Goal: Task Accomplishment & Management: Use online tool/utility

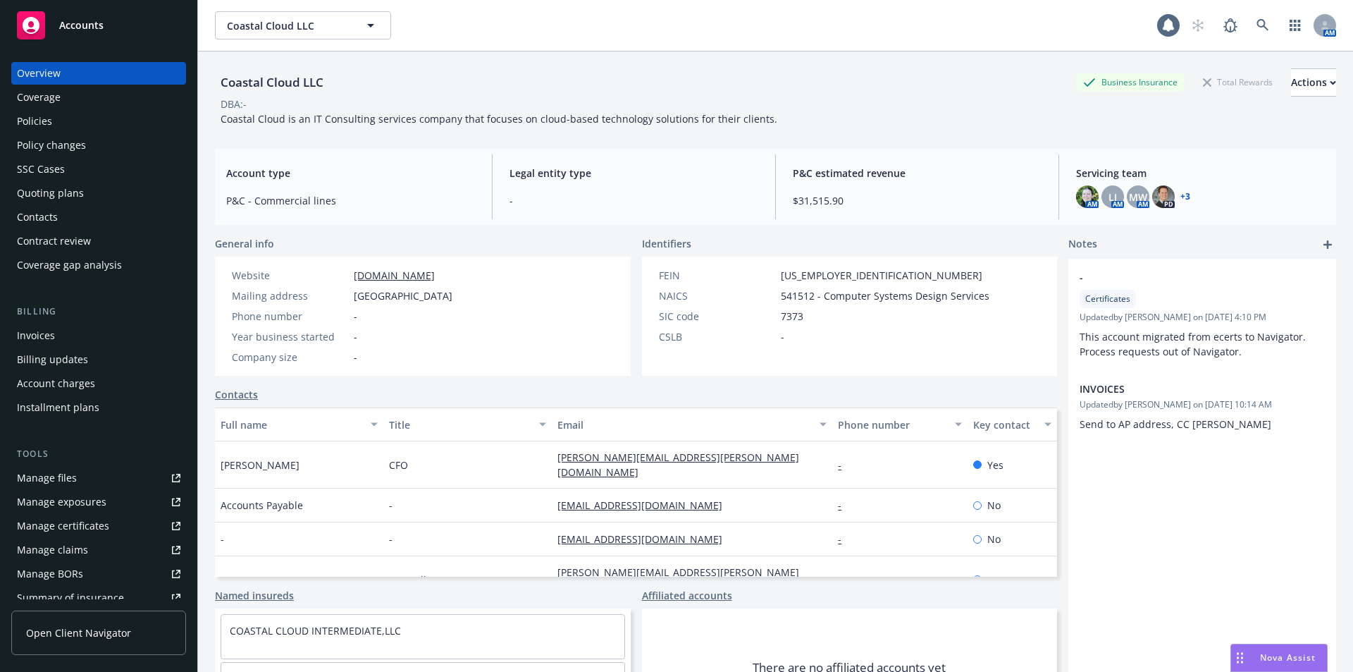
click at [850, 61] on div "Coastal Cloud LLC Business Insurance Total Rewards Actions DBA: - Coastal Cloud…" at bounding box center [775, 94] width 1121 height 86
click at [726, 87] on div "Coastal Cloud LLC Business Insurance Total Rewards Actions" at bounding box center [775, 82] width 1121 height 28
click at [549, 65] on div "Coastal Cloud LLC Business Insurance Total Rewards Actions DBA: - Coastal Cloud…" at bounding box center [775, 94] width 1121 height 86
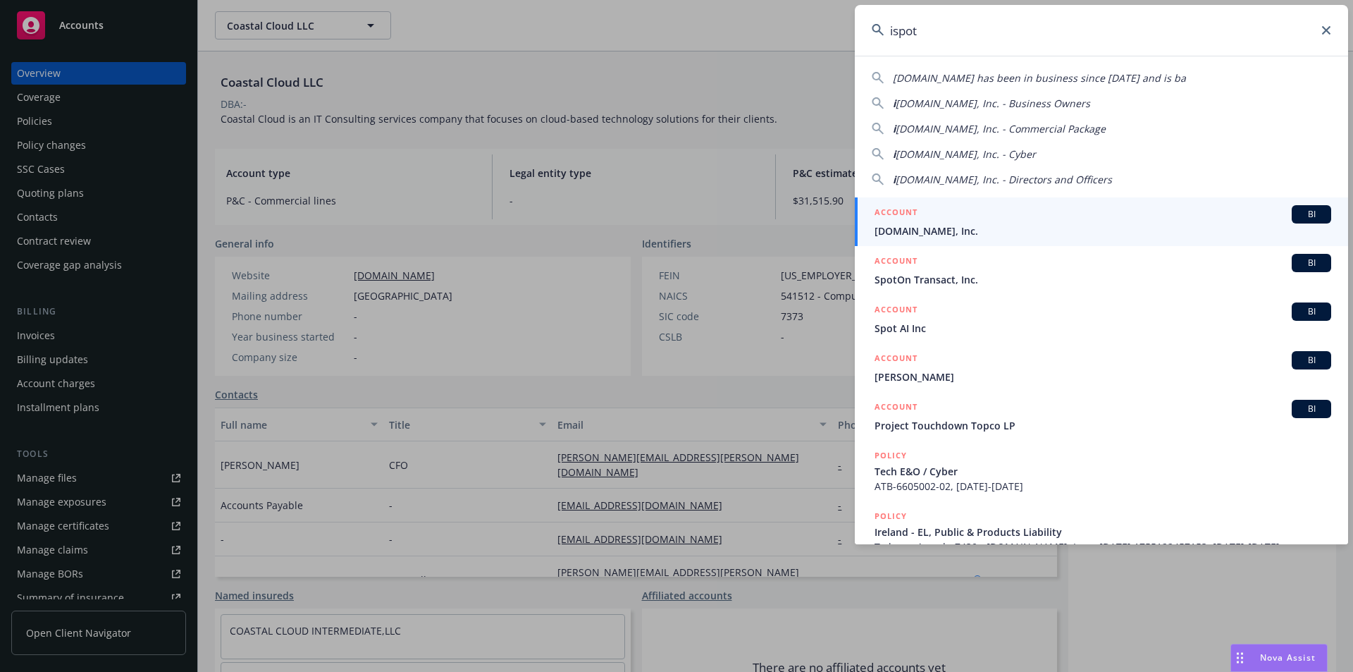
type input "ispot"
click at [931, 226] on span "[DOMAIN_NAME], Inc." at bounding box center [1103, 230] width 457 height 15
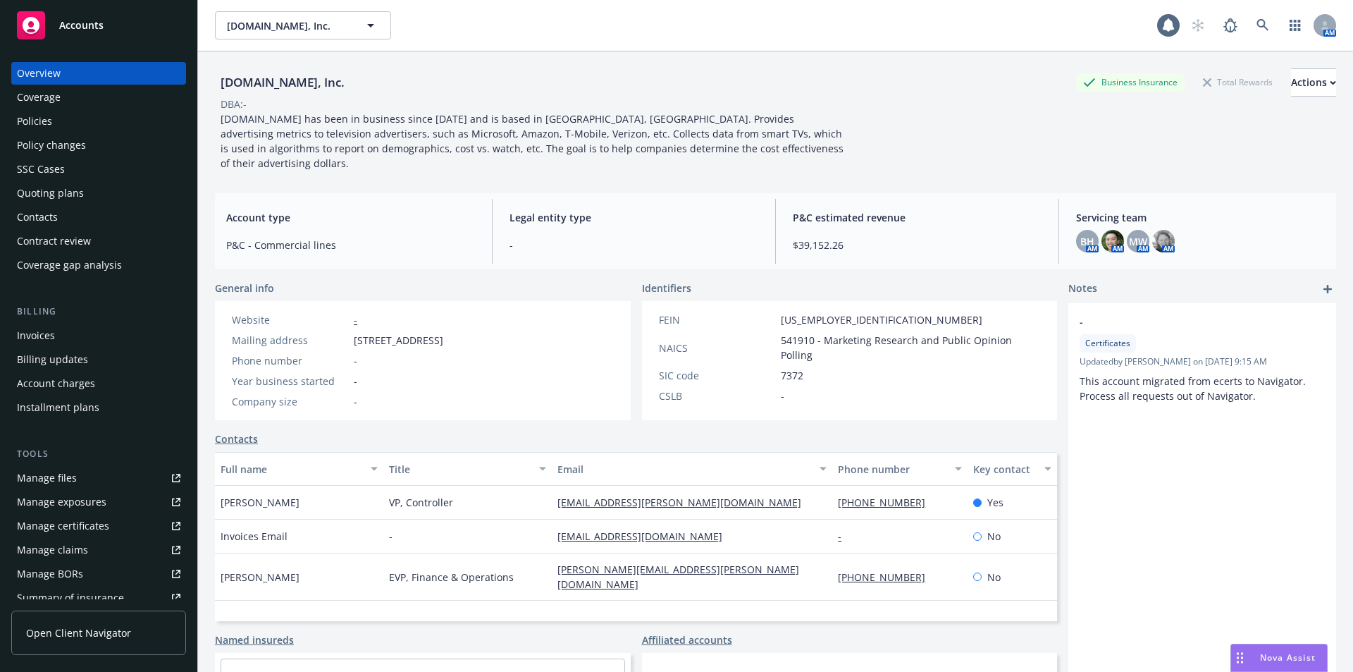
click at [463, 55] on div "[DOMAIN_NAME], Inc. Business Insurance Total Rewards Actions DBA: - [DOMAIN_NAM…" at bounding box center [775, 116] width 1121 height 130
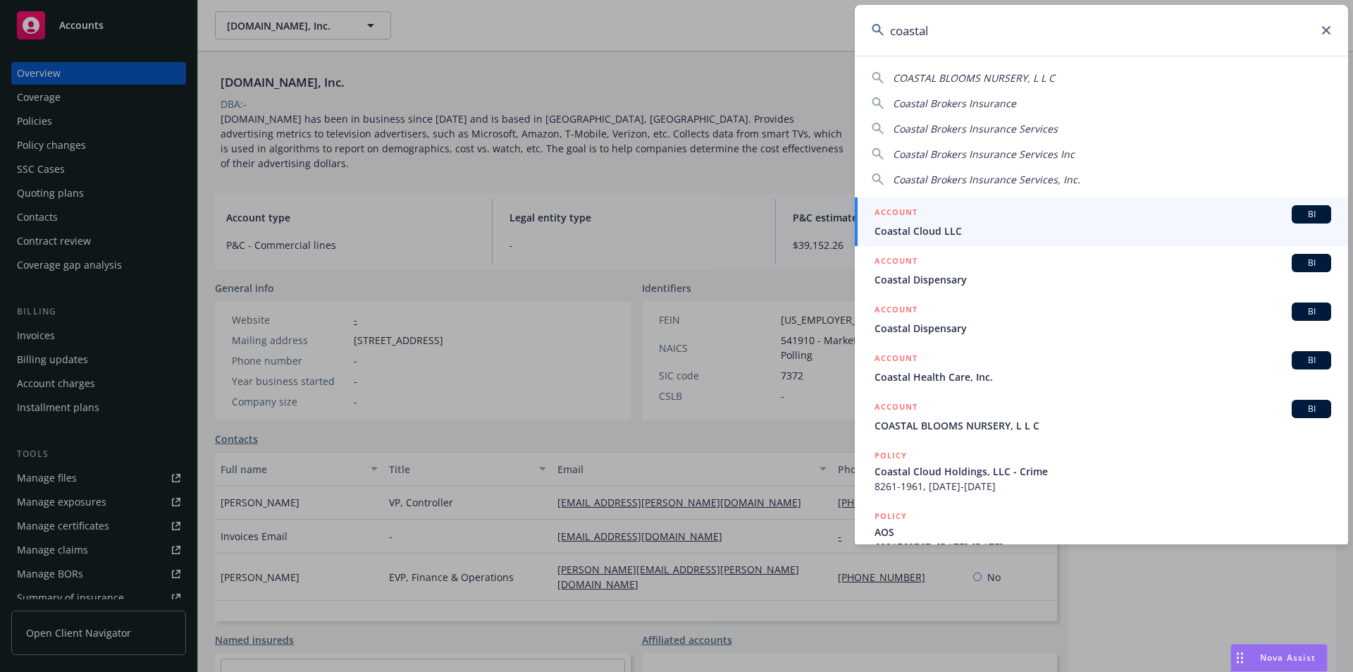
type input "coastal"
click at [992, 233] on span "Coastal Cloud LLC" at bounding box center [1103, 230] width 457 height 15
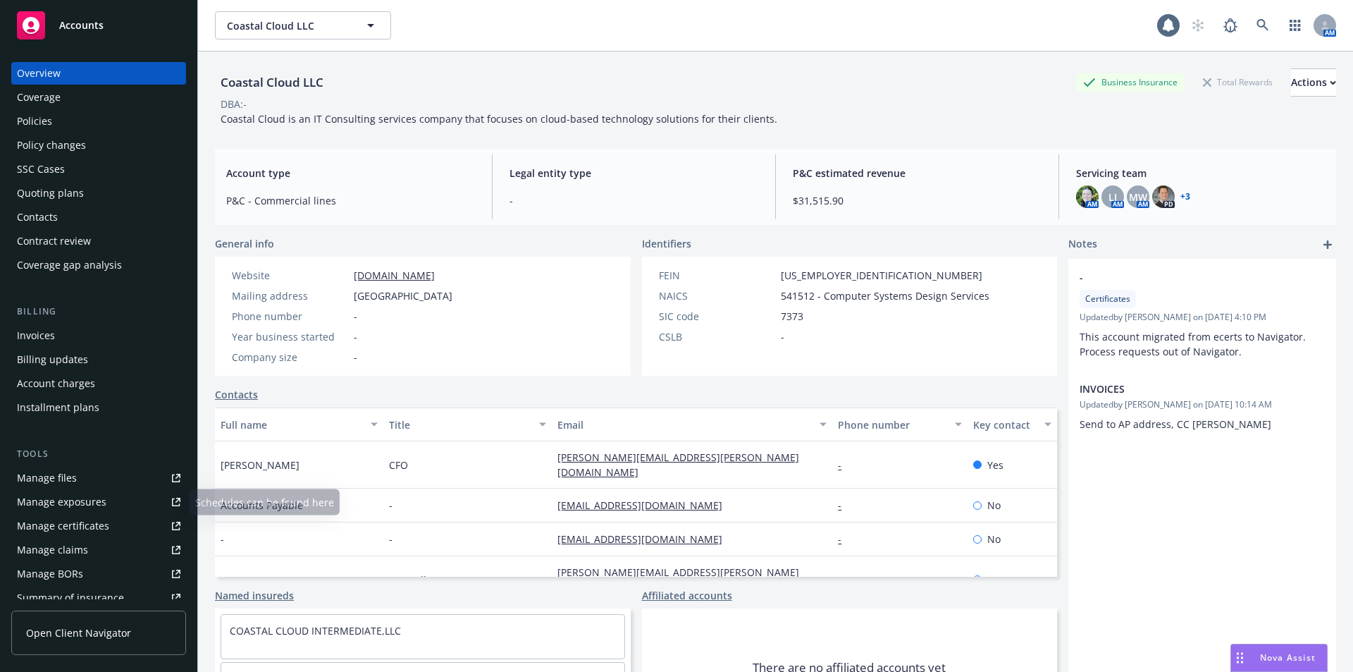
click at [78, 475] on link "Manage files" at bounding box center [98, 478] width 175 height 23
click at [68, 244] on div "Contract review" at bounding box center [54, 241] width 74 height 23
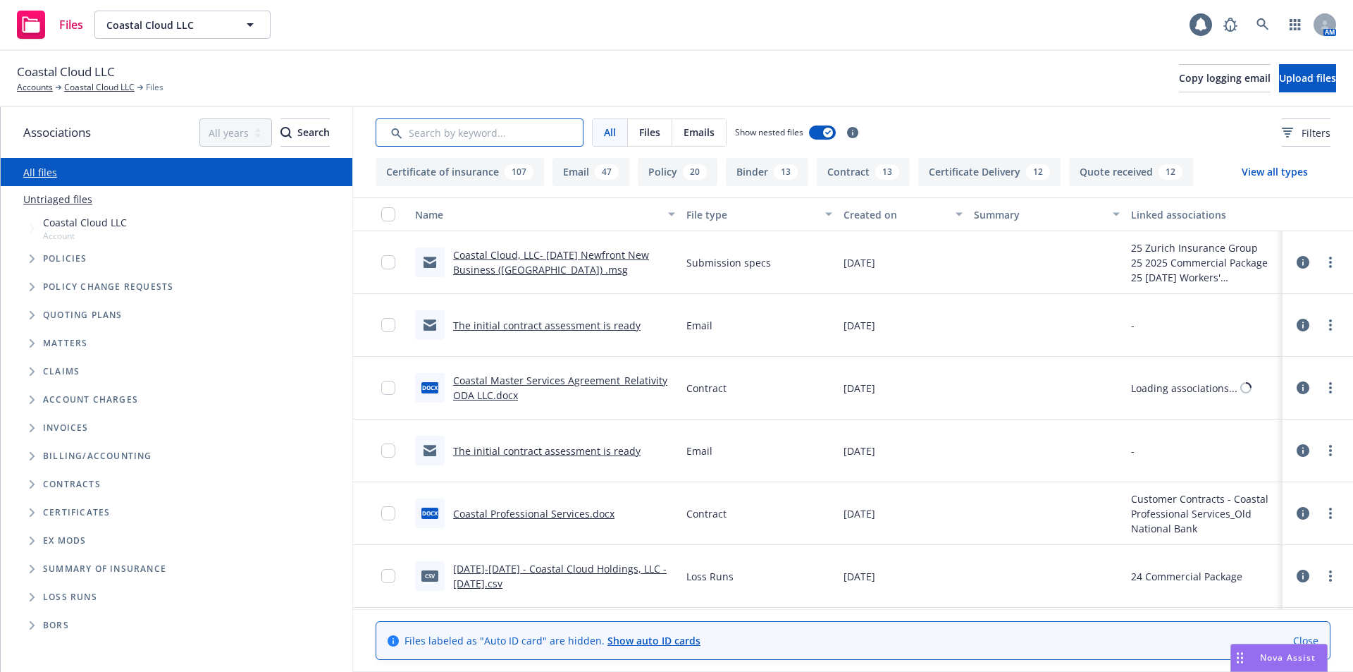
click at [486, 120] on input "Search by keyword..." at bounding box center [480, 132] width 208 height 28
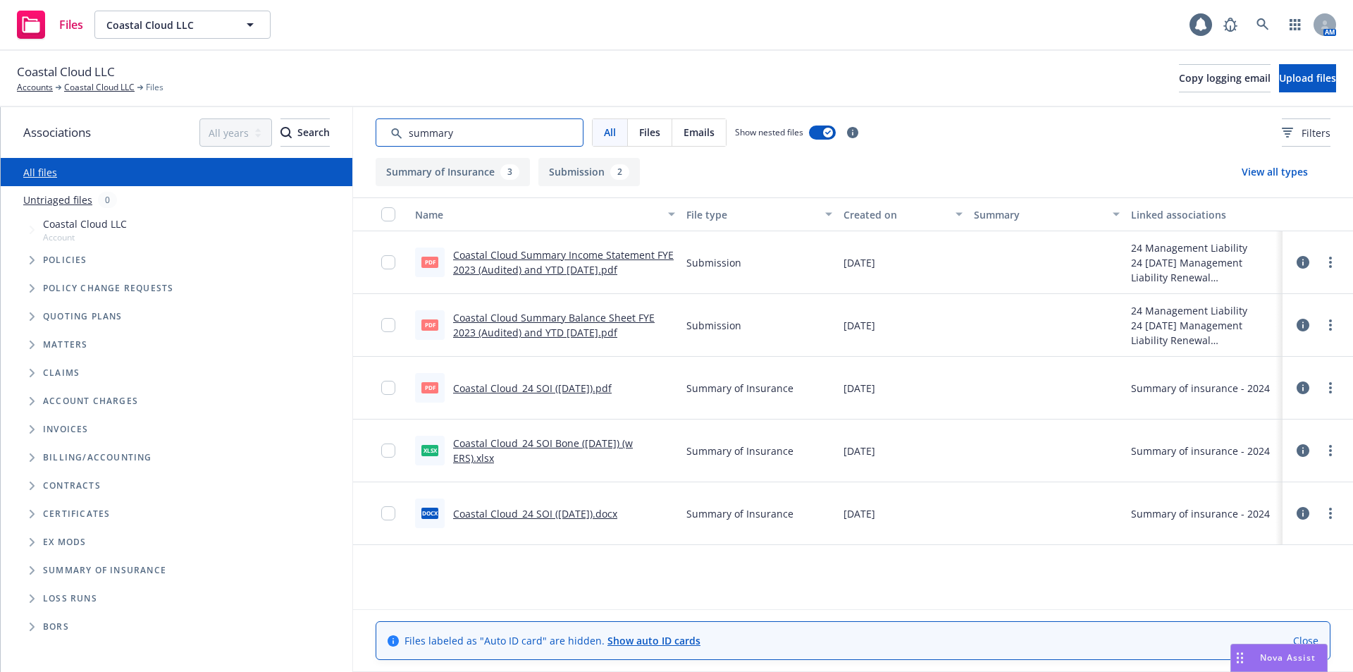
type input "summary"
click at [491, 386] on link "Coastal Cloud_24 SOI (1.17.2025).pdf" at bounding box center [532, 387] width 159 height 13
